Goal: Task Accomplishment & Management: Use online tool/utility

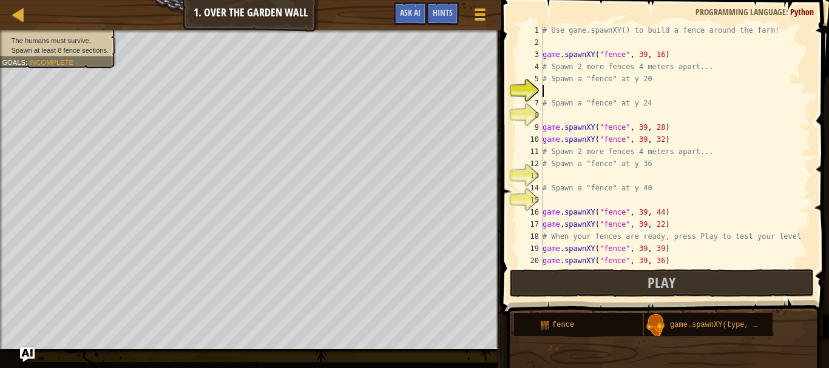
click at [560, 92] on div "# Use game.spawnXY() to build a fence around the farm! game . spawnXY ( "fence"…" at bounding box center [671, 157] width 262 height 267
click at [27, 355] on img "Ask AI" at bounding box center [27, 355] width 16 height 16
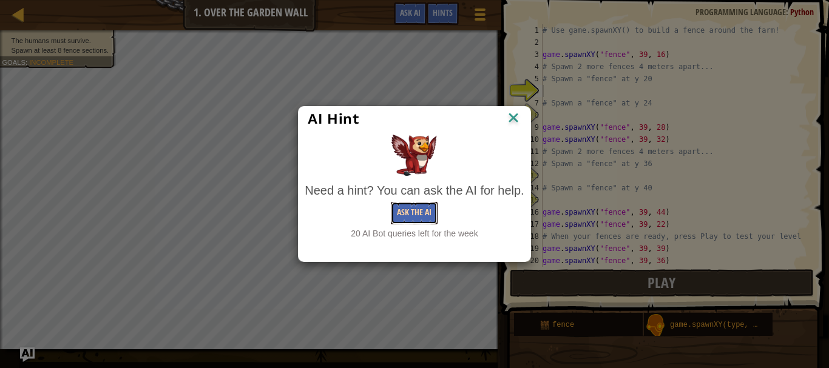
click at [418, 210] on button "Ask the AI" at bounding box center [414, 213] width 47 height 22
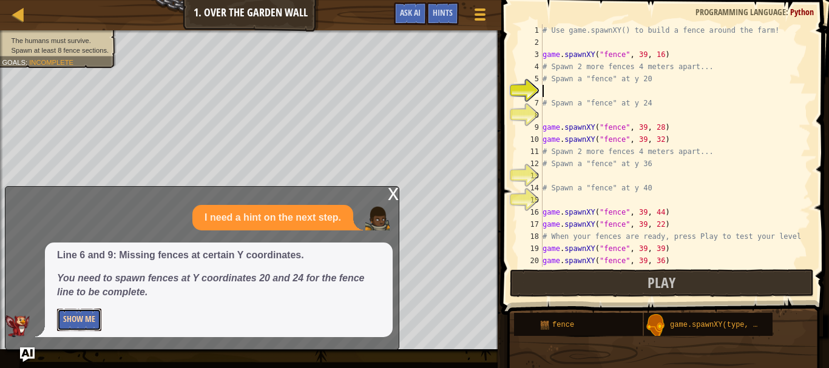
click at [84, 319] on button "Show Me" at bounding box center [79, 320] width 44 height 22
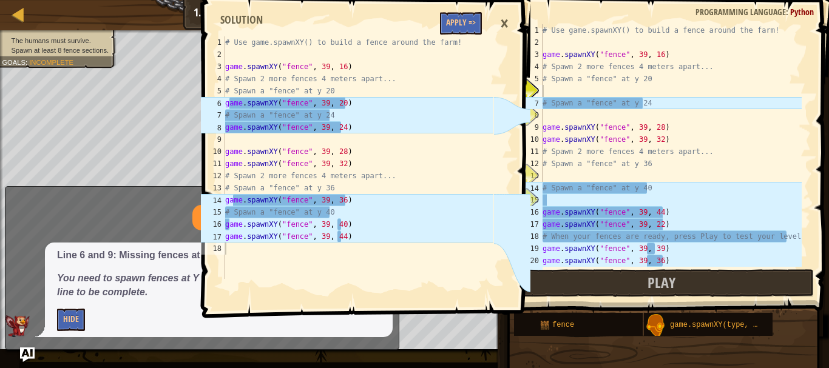
type textarea "# Spawn a "fence" at y 40"
click at [632, 190] on div "# Use game.spawnXY() to build a fence around the farm! game . spawnXY ( "fence"…" at bounding box center [671, 157] width 262 height 267
click at [664, 196] on div "# Use game.spawnXY() to build a fence around the farm! game . spawnXY ( "fence"…" at bounding box center [671, 157] width 262 height 267
click at [501, 21] on div "×" at bounding box center [504, 24] width 21 height 28
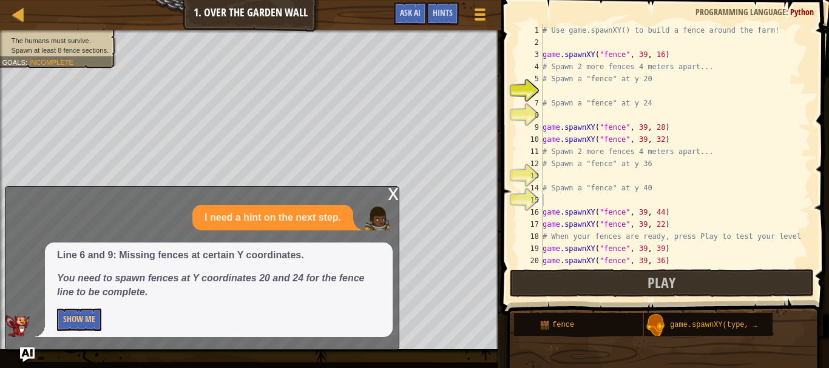
type textarea "# Spawn a "fence" at y 20"
click at [668, 84] on div "# Use game.spawnXY() to build a fence around the farm! game . spawnXY ( "fence"…" at bounding box center [671, 157] width 262 height 267
click at [646, 92] on div "# Use game.spawnXY() to build a fence around the farm! game . spawnXY ( "fence"…" at bounding box center [671, 157] width 262 height 267
click at [393, 196] on div "x" at bounding box center [393, 193] width 11 height 12
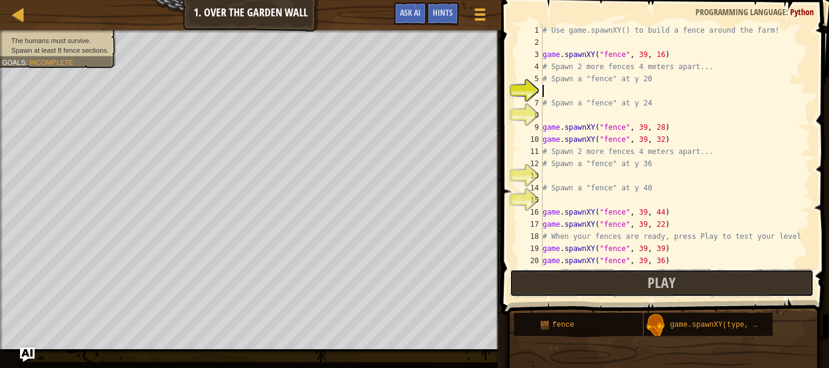
click at [647, 290] on button "Play" at bounding box center [662, 283] width 304 height 28
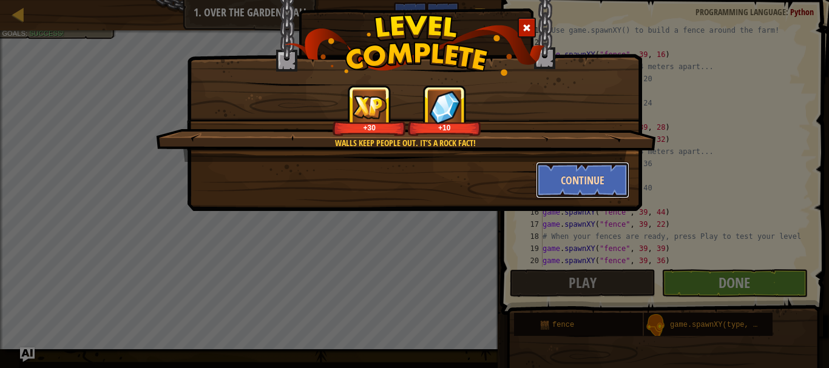
click at [583, 174] on button "Continue" at bounding box center [583, 180] width 94 height 36
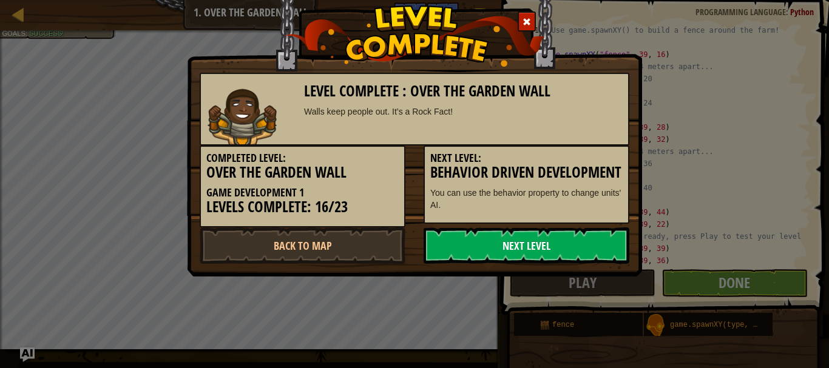
click at [561, 263] on link "Next Level" at bounding box center [527, 246] width 206 height 36
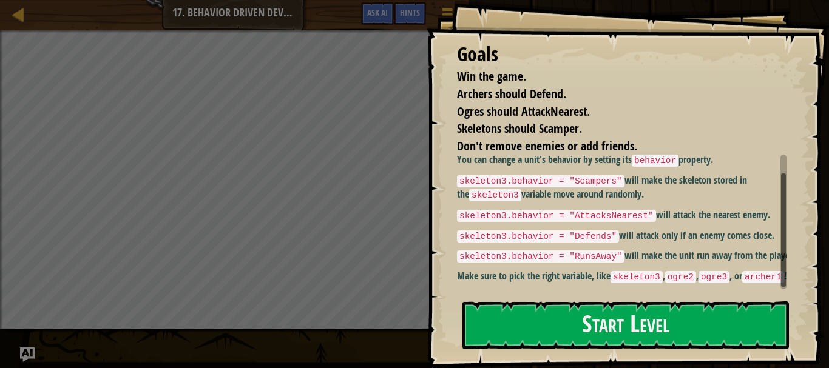
scroll to position [16, 0]
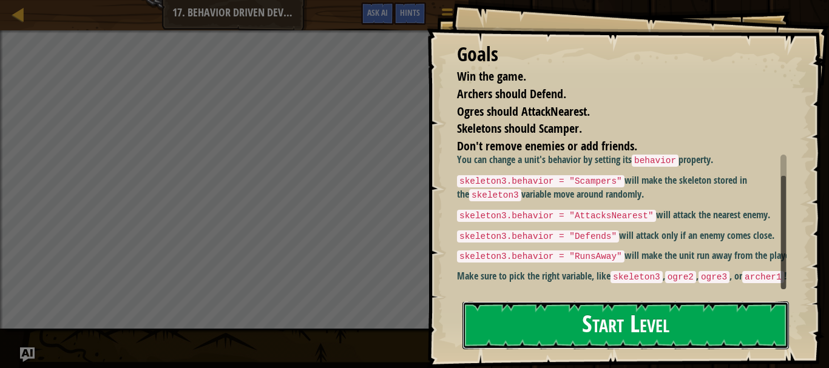
click at [656, 322] on button "Start Level" at bounding box center [625, 326] width 326 height 48
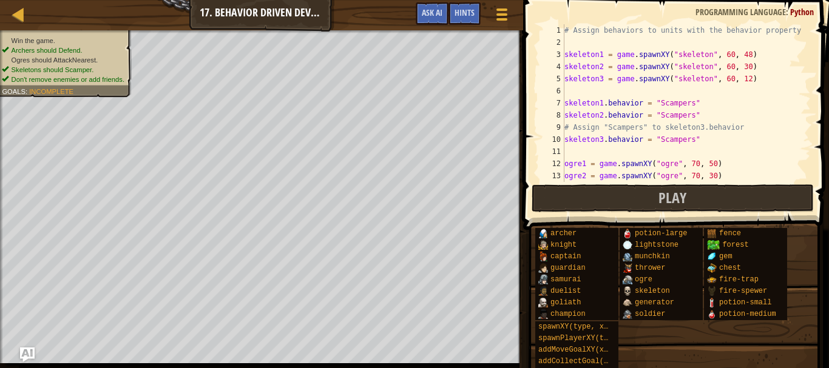
scroll to position [152, 0]
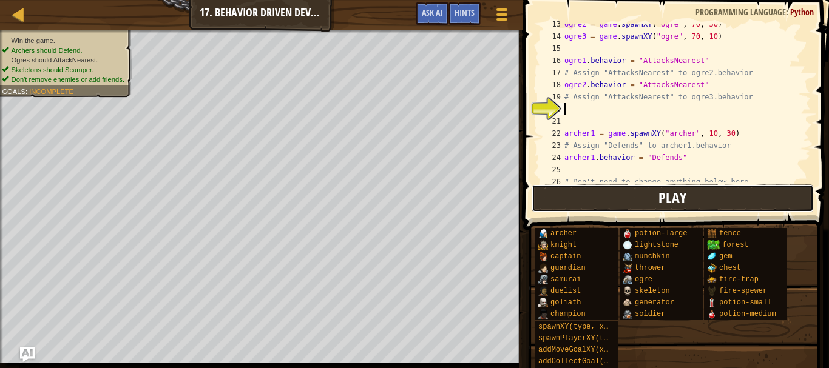
click at [685, 193] on span "Play" at bounding box center [672, 197] width 28 height 19
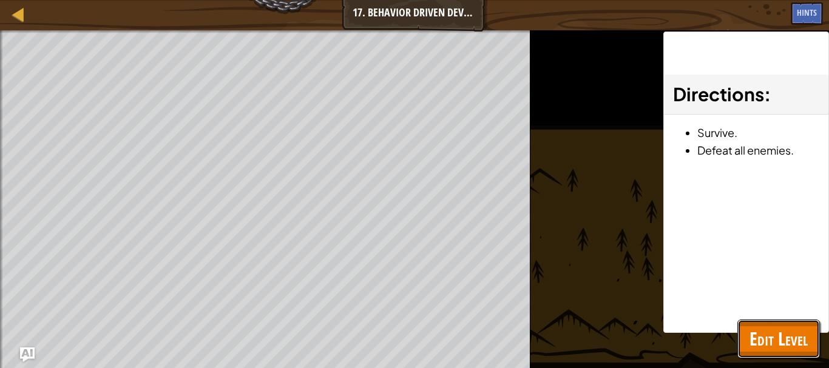
click at [798, 328] on span "Edit Level" at bounding box center [778, 338] width 58 height 25
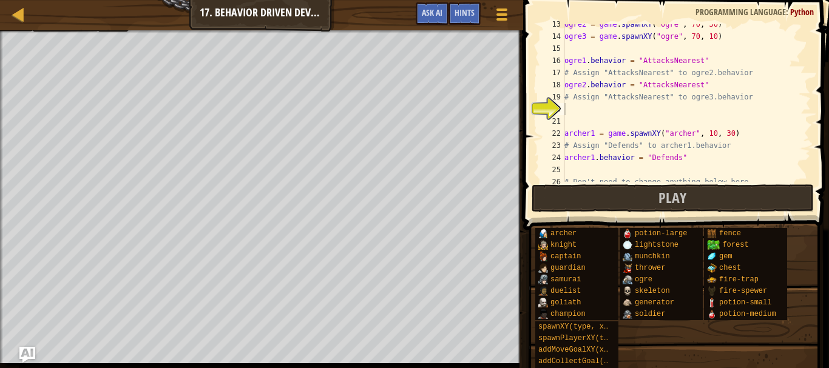
click at [28, 347] on img "Ask AI" at bounding box center [27, 355] width 16 height 16
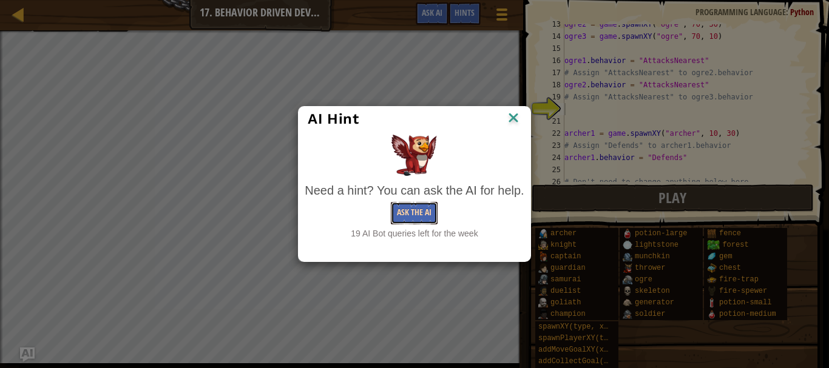
click at [427, 217] on button "Ask the AI" at bounding box center [414, 213] width 47 height 22
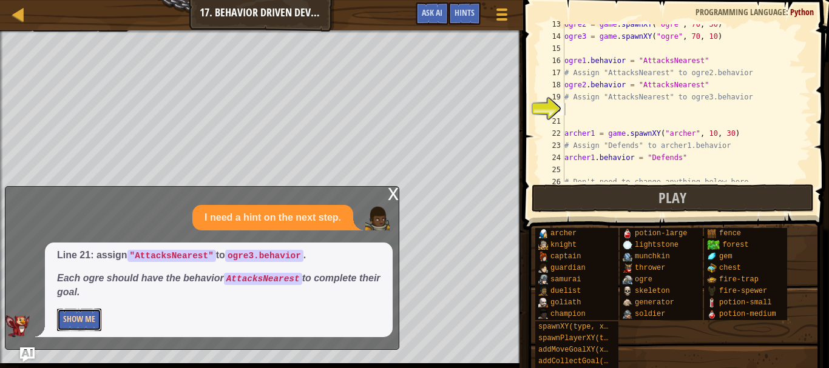
click at [78, 321] on button "Show Me" at bounding box center [79, 320] width 44 height 22
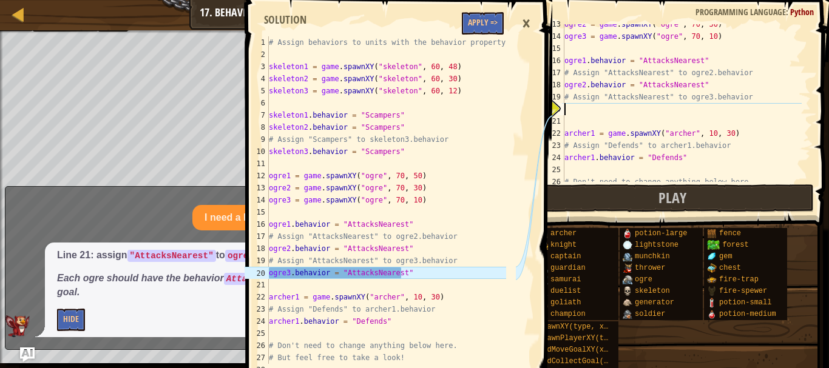
click at [583, 110] on div "ogre2 = game . spawnXY ( "ogre" , 70 , 30 ) ogre3 = game . spawnXY ( "ogre" , 7…" at bounding box center [682, 109] width 240 height 182
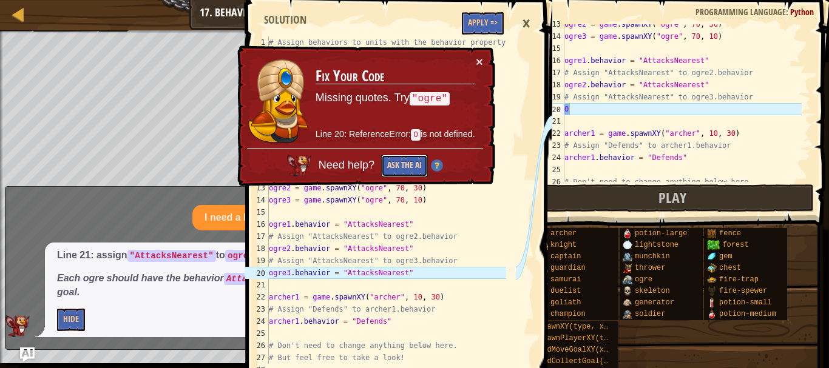
click at [399, 162] on button "Ask the AI" at bounding box center [404, 166] width 47 height 22
click at [481, 61] on button "×" at bounding box center [479, 61] width 7 height 13
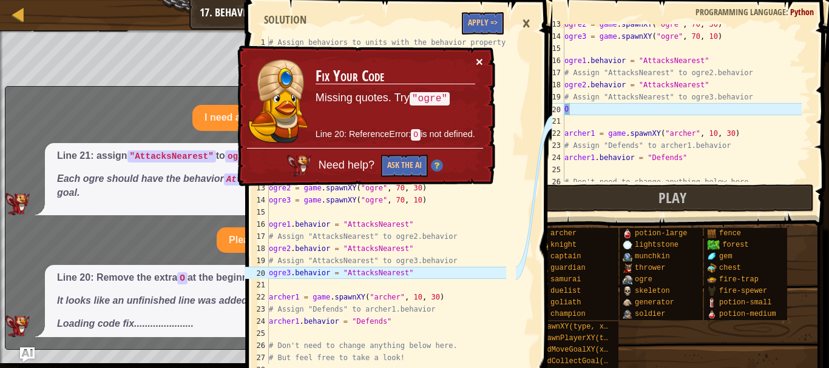
click at [479, 58] on button "×" at bounding box center [479, 61] width 7 height 13
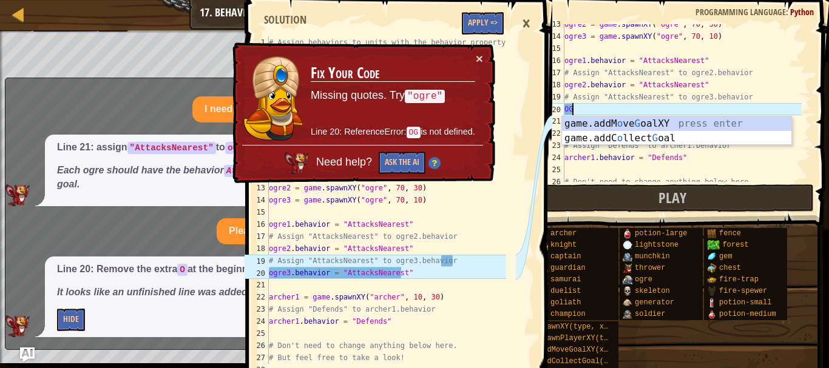
type textarea "O"
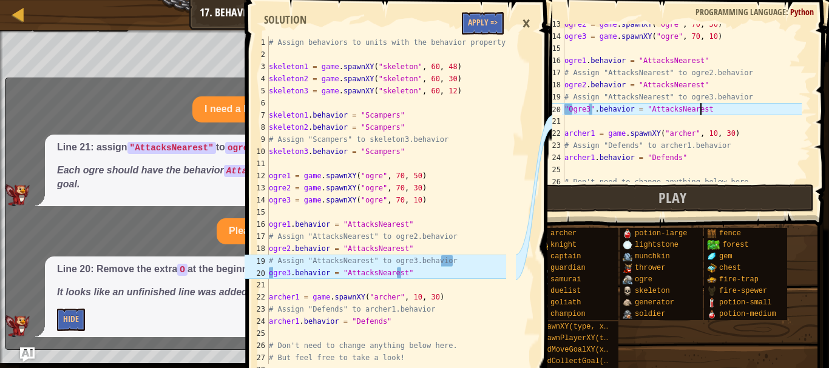
scroll to position [5, 11]
type textarea ""Ogre3".behavior = "AttacksNearest""
click at [525, 18] on div "×" at bounding box center [526, 24] width 21 height 28
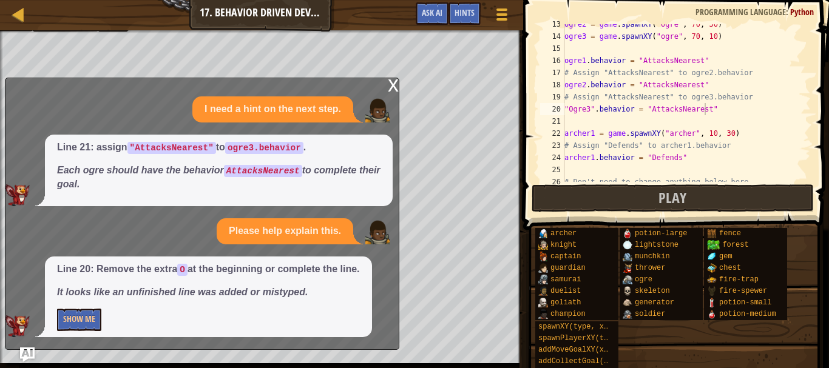
click at [393, 89] on div "x" at bounding box center [393, 84] width 11 height 12
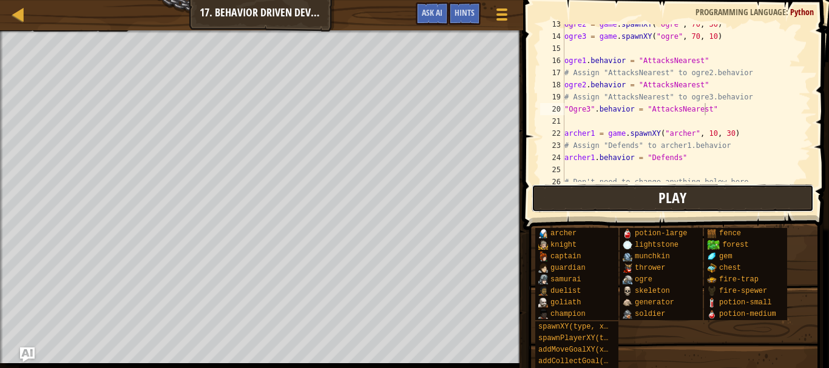
click at [728, 205] on button "Play" at bounding box center [673, 198] width 283 height 28
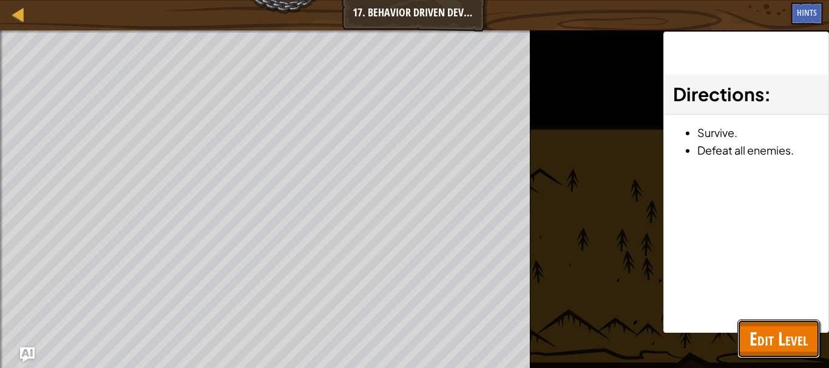
click at [791, 356] on button "Edit Level" at bounding box center [778, 339] width 83 height 39
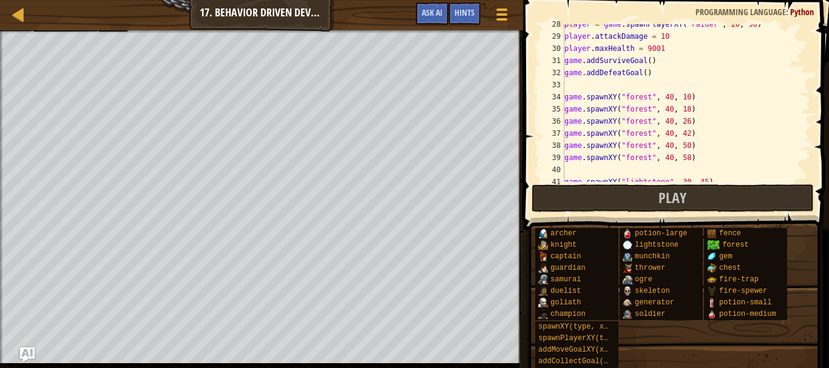
scroll to position [461, 0]
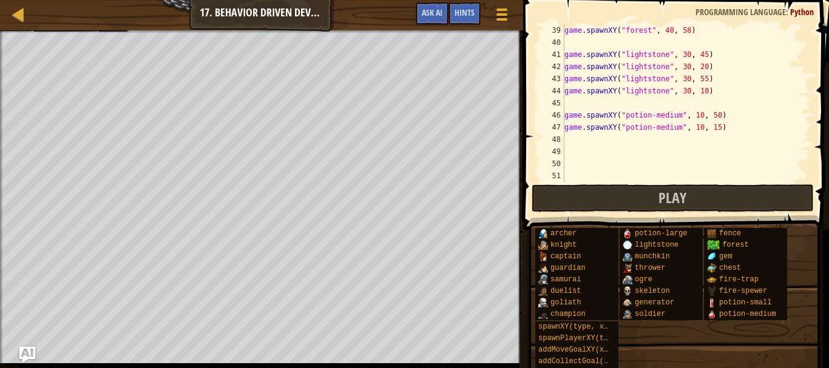
click at [30, 348] on img "Ask AI" at bounding box center [27, 355] width 16 height 16
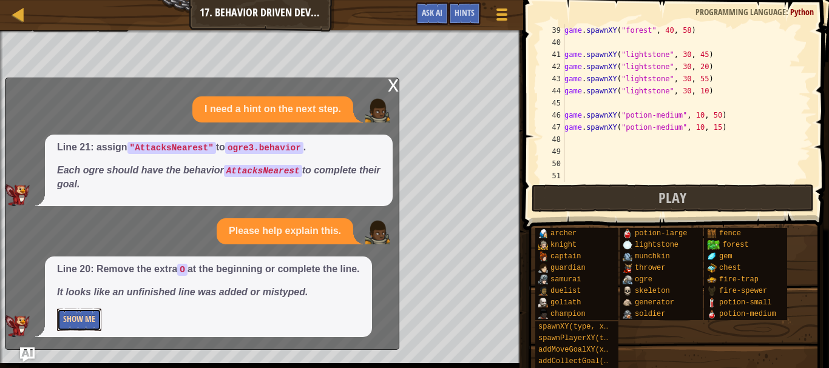
click at [96, 325] on button "Show Me" at bounding box center [79, 320] width 44 height 22
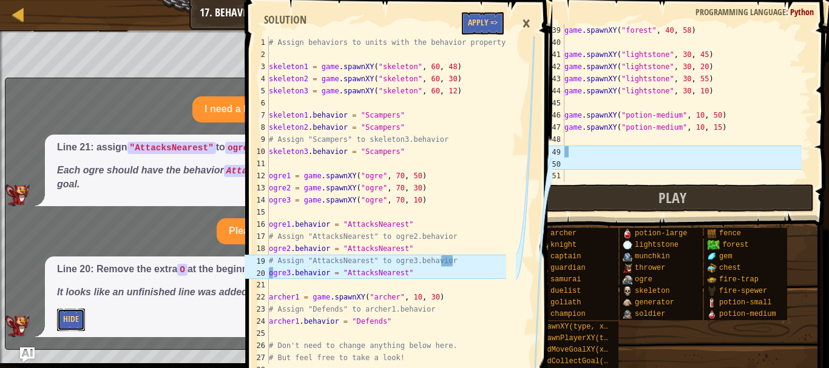
scroll to position [0, 0]
click at [522, 22] on div "×" at bounding box center [526, 24] width 21 height 28
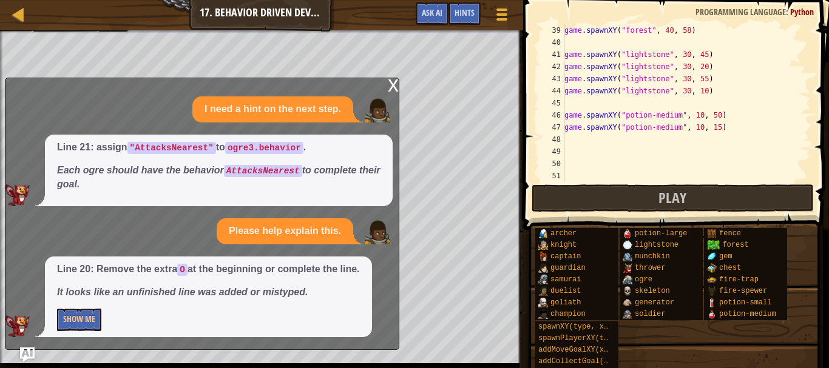
click at [393, 83] on div "x" at bounding box center [393, 84] width 11 height 12
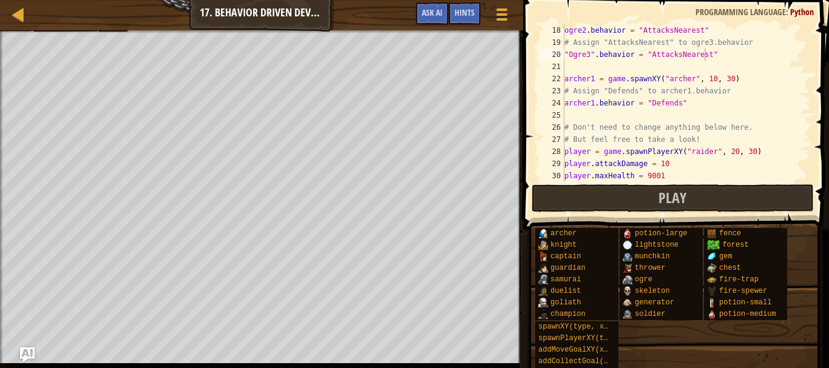
scroll to position [170, 0]
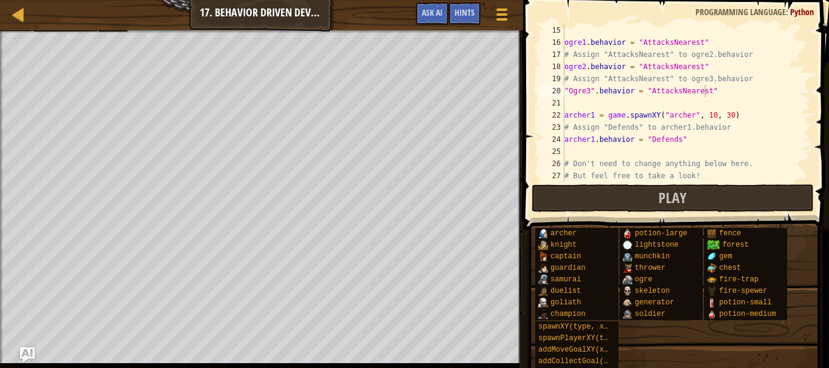
click at [720, 96] on div "ogre1 . behavior = "AttacksNearest" # Assign "AttacksNearest" to ogre2.behavior…" at bounding box center [682, 115] width 240 height 182
click at [653, 107] on div "ogre1 . behavior = "AttacksNearest" # Assign "AttacksNearest" to ogre2.behavior…" at bounding box center [682, 115] width 240 height 182
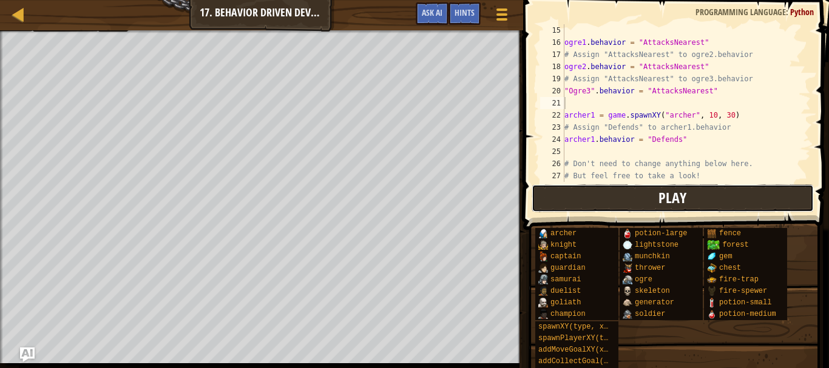
click at [711, 206] on button "Play" at bounding box center [673, 198] width 283 height 28
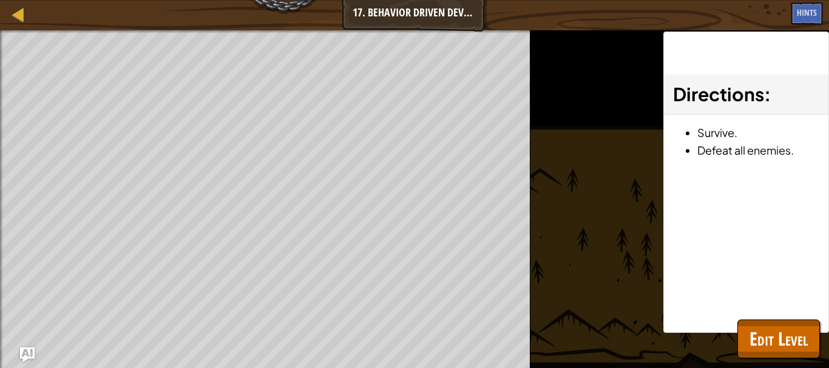
click at [699, 99] on span "Directions" at bounding box center [718, 94] width 91 height 23
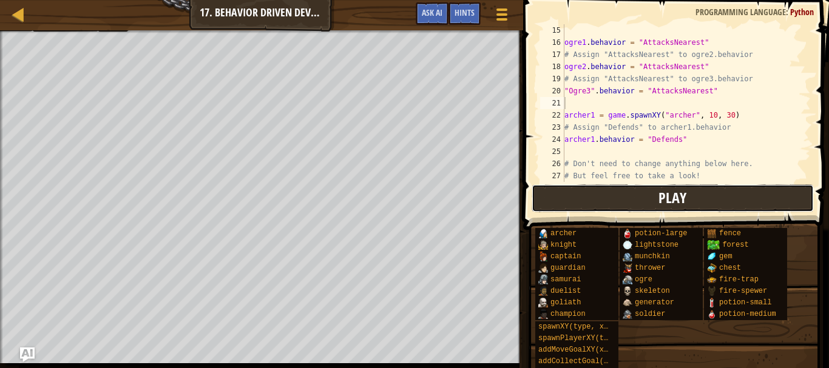
click at [575, 194] on button "Play" at bounding box center [673, 198] width 283 height 28
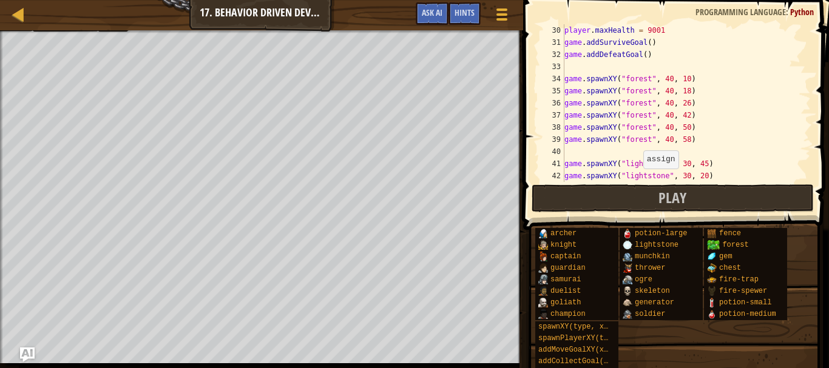
scroll to position [170, 0]
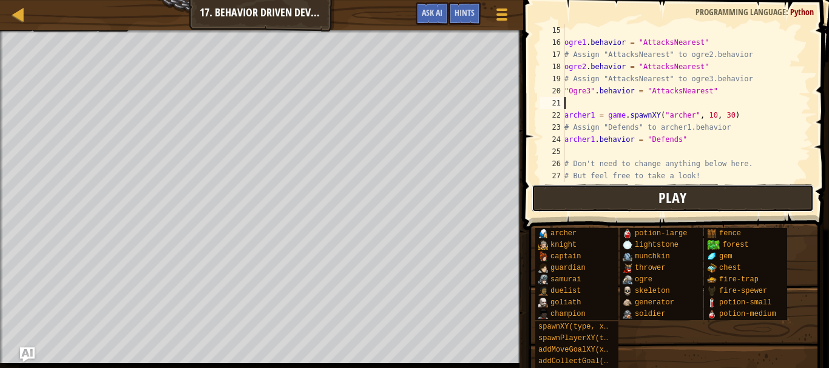
click at [637, 195] on button "Play" at bounding box center [673, 198] width 283 height 28
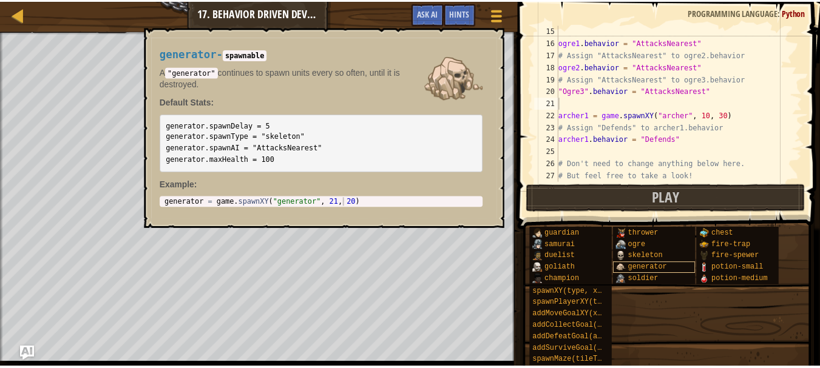
scroll to position [0, 0]
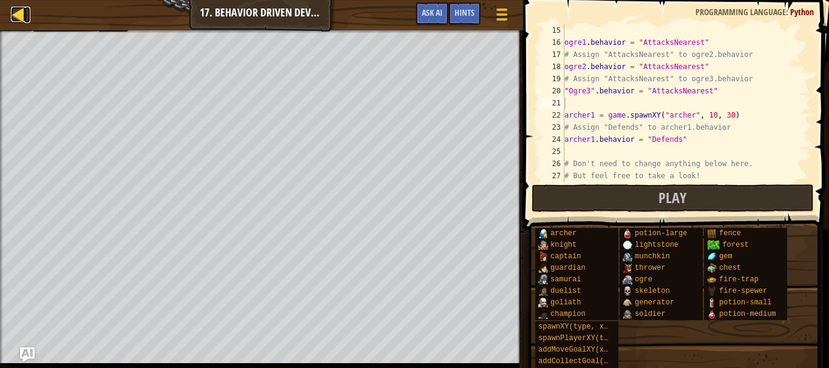
click at [18, 8] on div at bounding box center [18, 14] width 15 height 15
select select "en-GB"
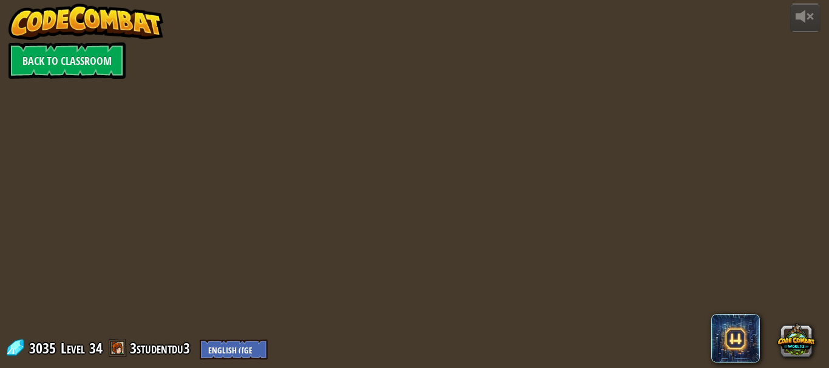
select select "en-GB"
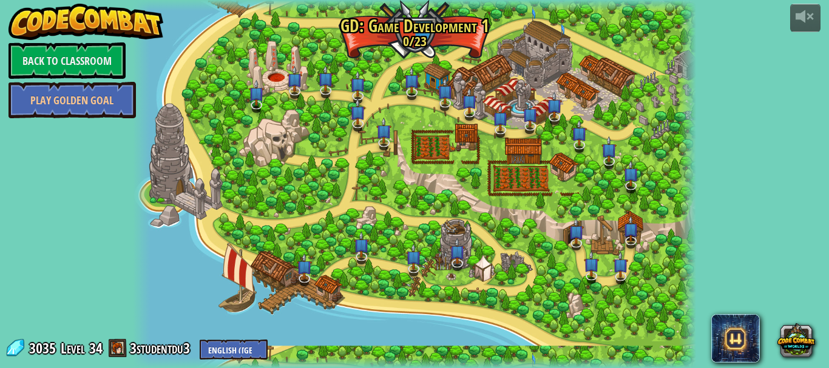
select select "en-GB"
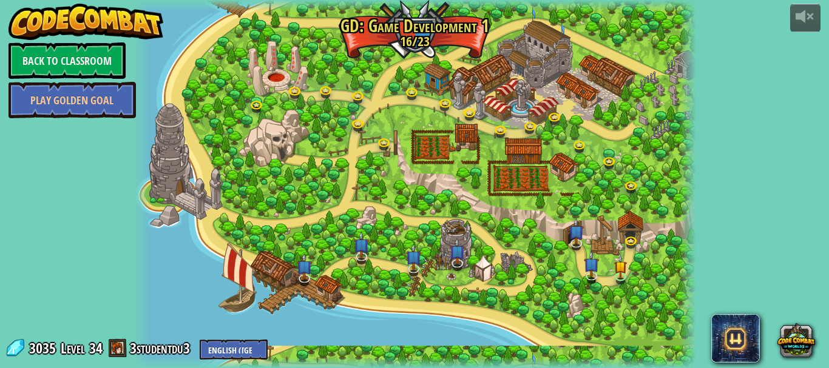
select select "en-GB"
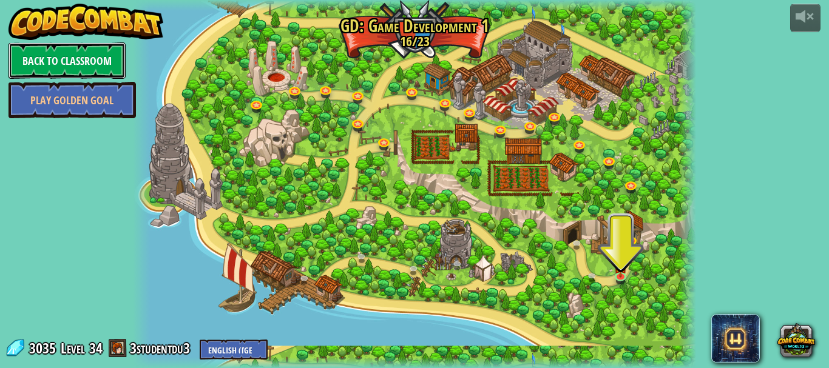
click at [69, 64] on link "Back to Classroom" at bounding box center [66, 60] width 117 height 36
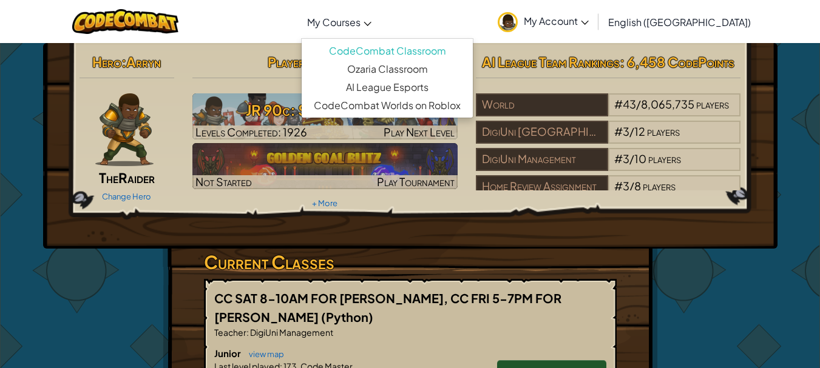
click at [377, 18] on link "My Courses" at bounding box center [339, 21] width 76 height 33
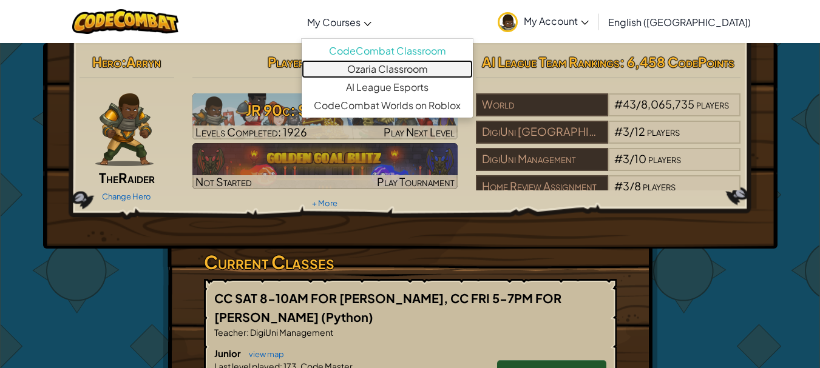
click at [416, 63] on link "Ozaria Classroom" at bounding box center [387, 69] width 171 height 18
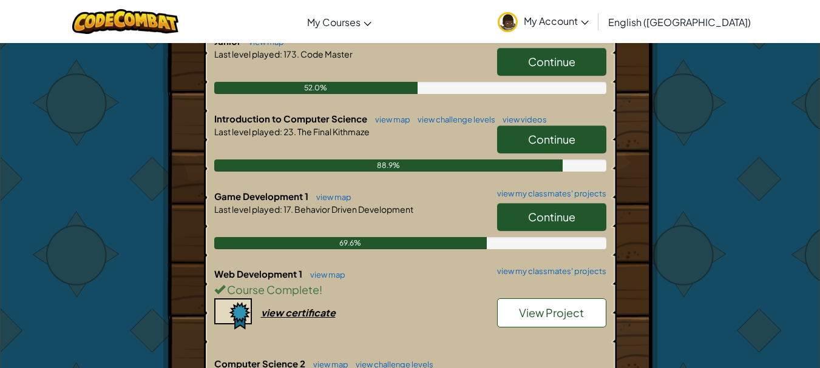
scroll to position [668, 0]
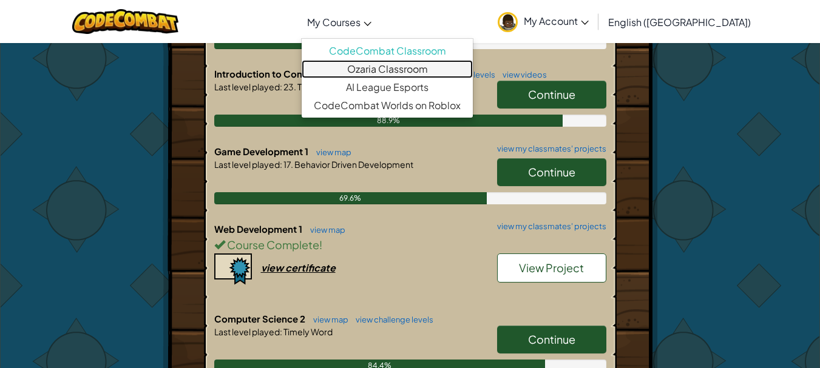
click at [439, 67] on link "Ozaria Classroom" at bounding box center [387, 69] width 171 height 18
